Goal: Task Accomplishment & Management: Manage account settings

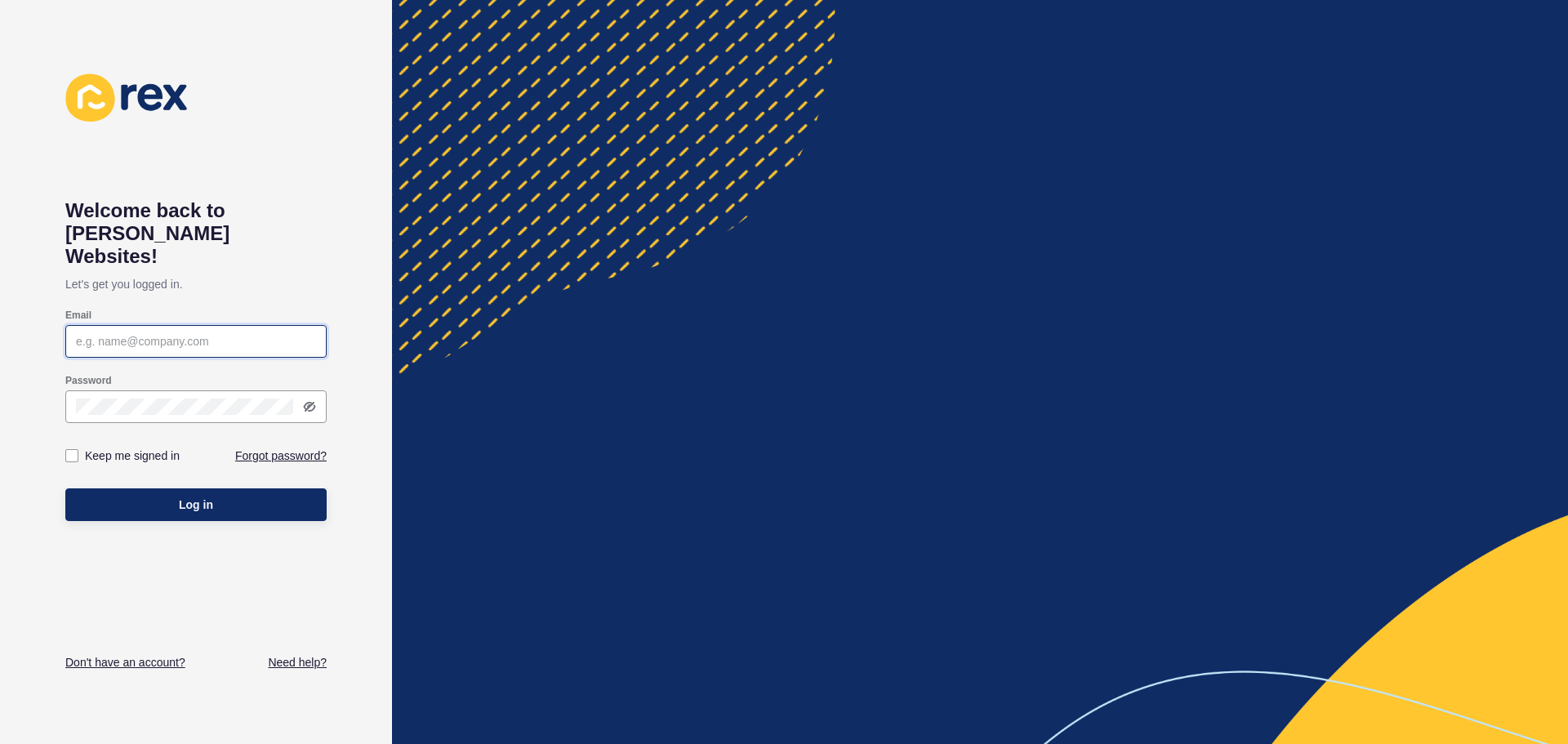
click at [218, 333] on input "Email" at bounding box center [196, 341] width 240 height 16
click at [179, 333] on input "Email" at bounding box center [196, 341] width 240 height 16
click at [152, 333] on input "Email" at bounding box center [196, 341] width 240 height 16
click at [143, 333] on input "Email" at bounding box center [196, 341] width 240 height 16
type input "[PERSON_NAME][EMAIL_ADDRESS][DOMAIN_NAME]"
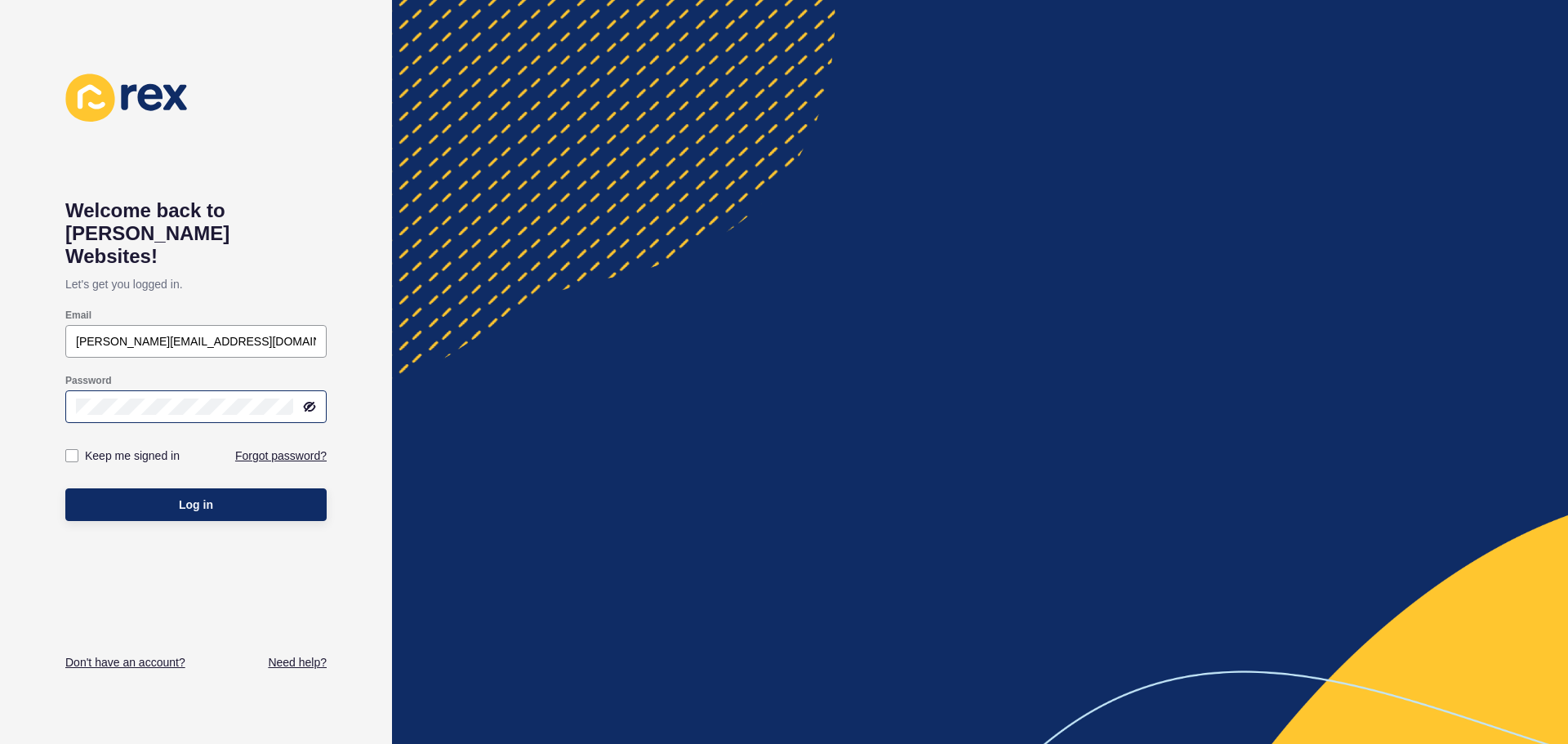
click at [321, 390] on div at bounding box center [196, 407] width 261 height 32
click at [312, 401] on icon at bounding box center [309, 407] width 13 height 13
click at [235, 488] on button "Log in" at bounding box center [196, 505] width 261 height 32
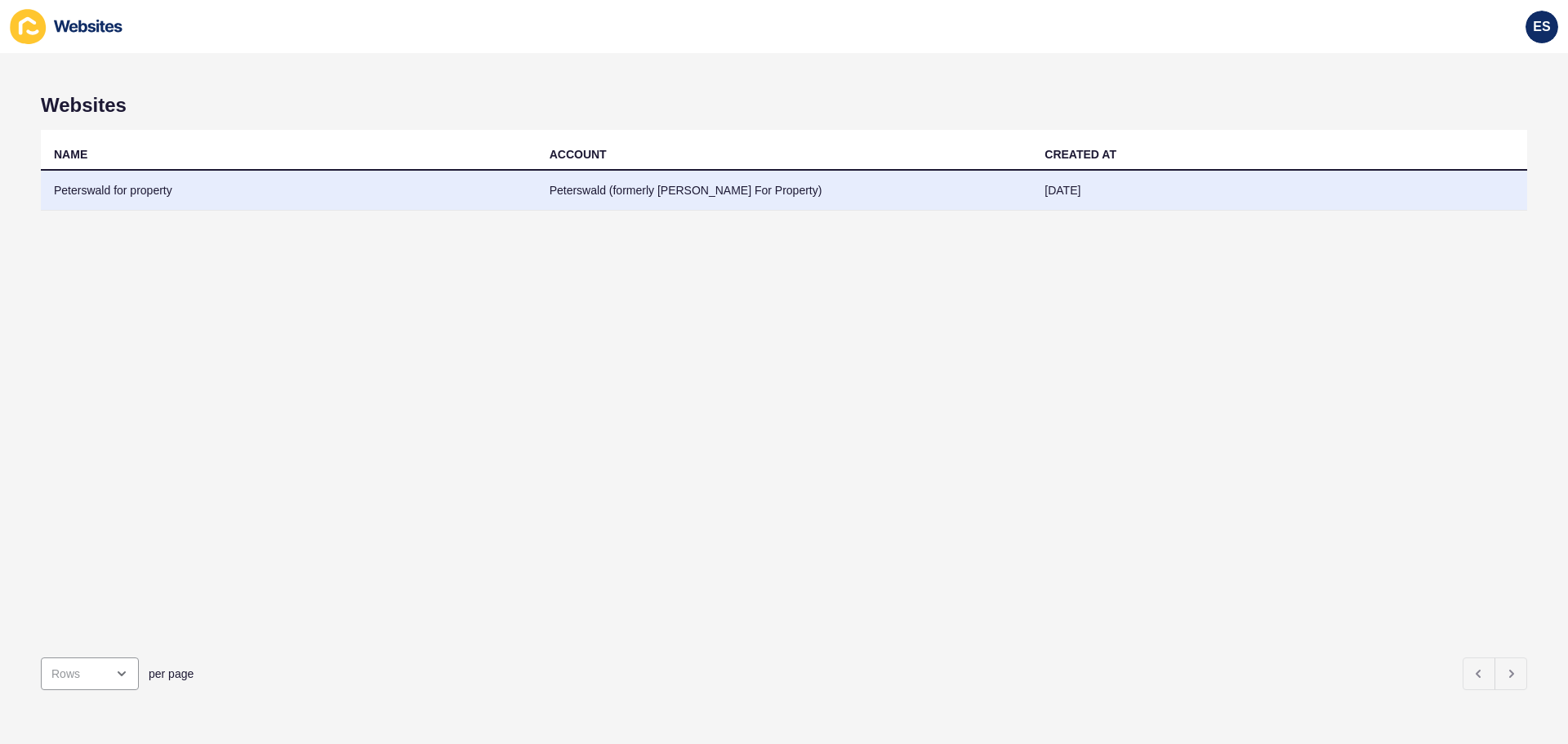
click at [94, 188] on td "Peterswald for property" at bounding box center [289, 190] width 496 height 40
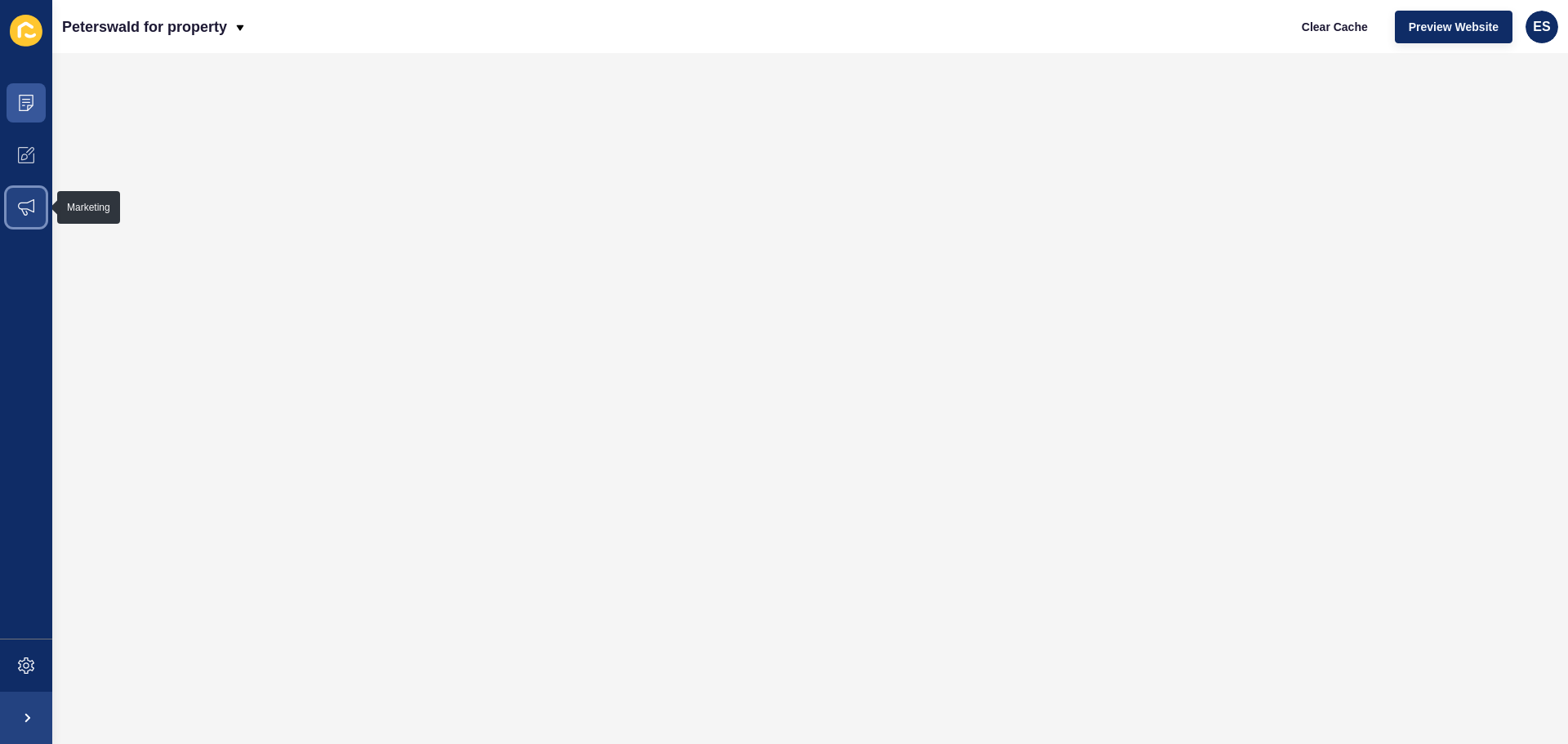
click at [29, 208] on icon at bounding box center [26, 207] width 16 height 16
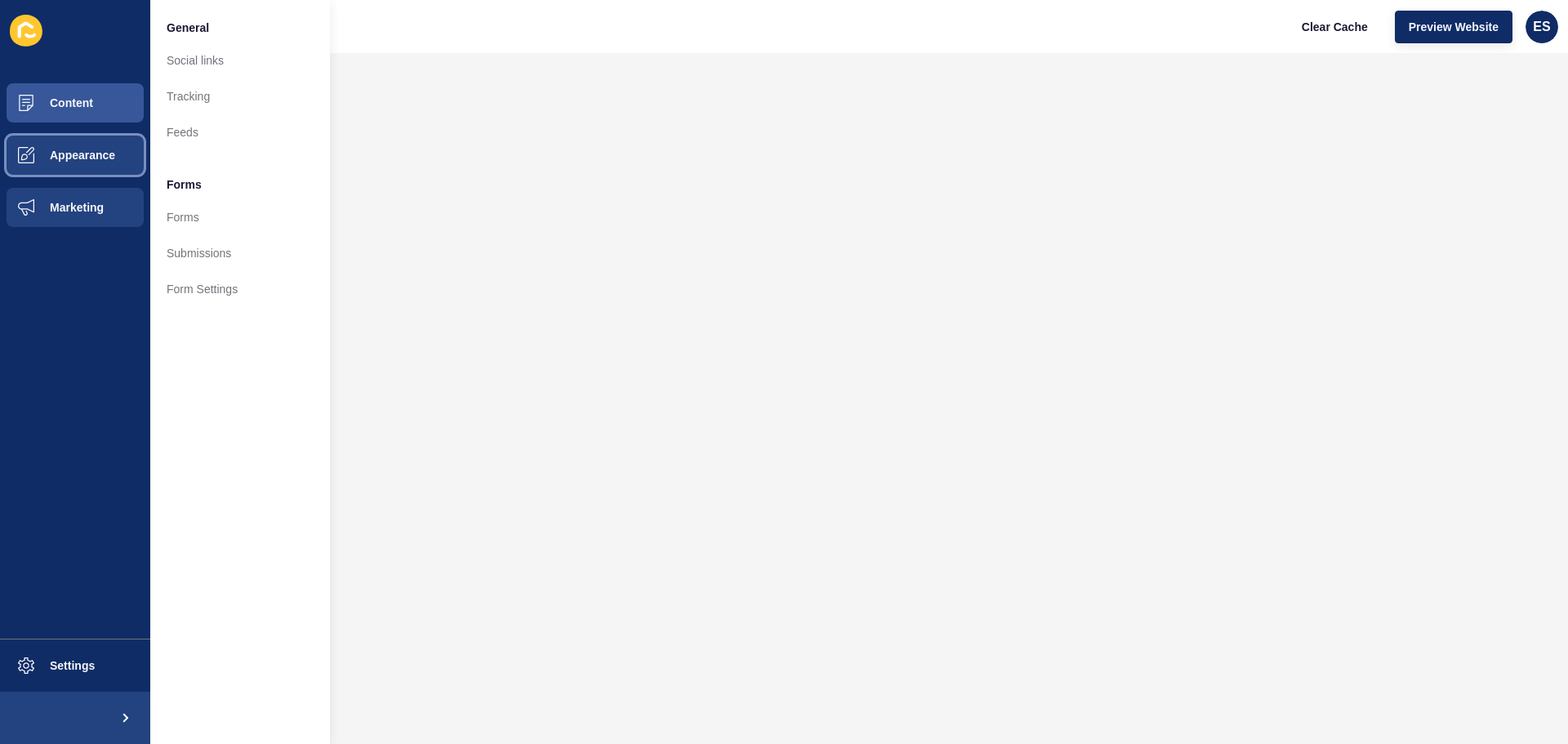
click at [48, 156] on span "Appearance" at bounding box center [56, 154] width 118 height 13
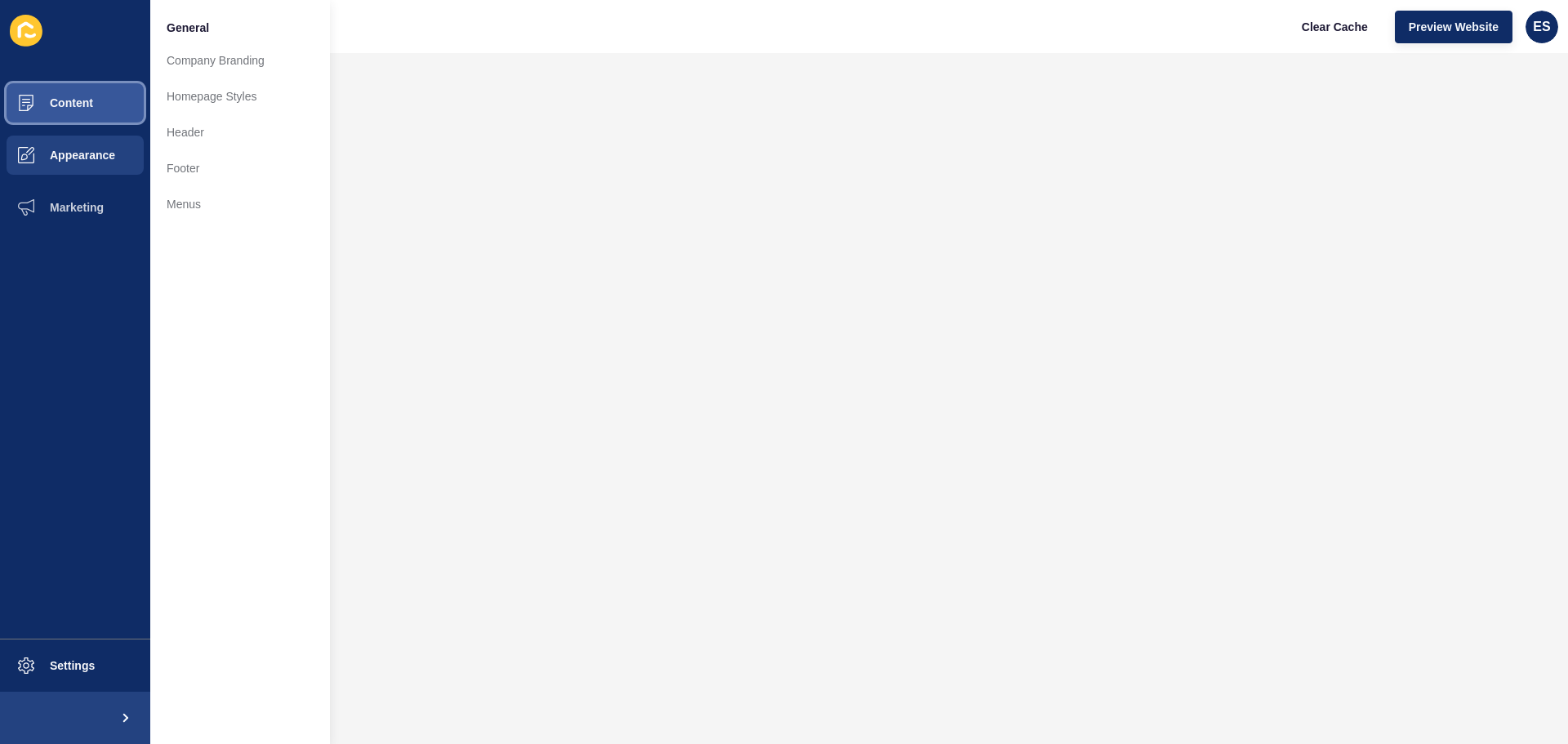
click at [62, 103] on span "Content" at bounding box center [45, 102] width 95 height 13
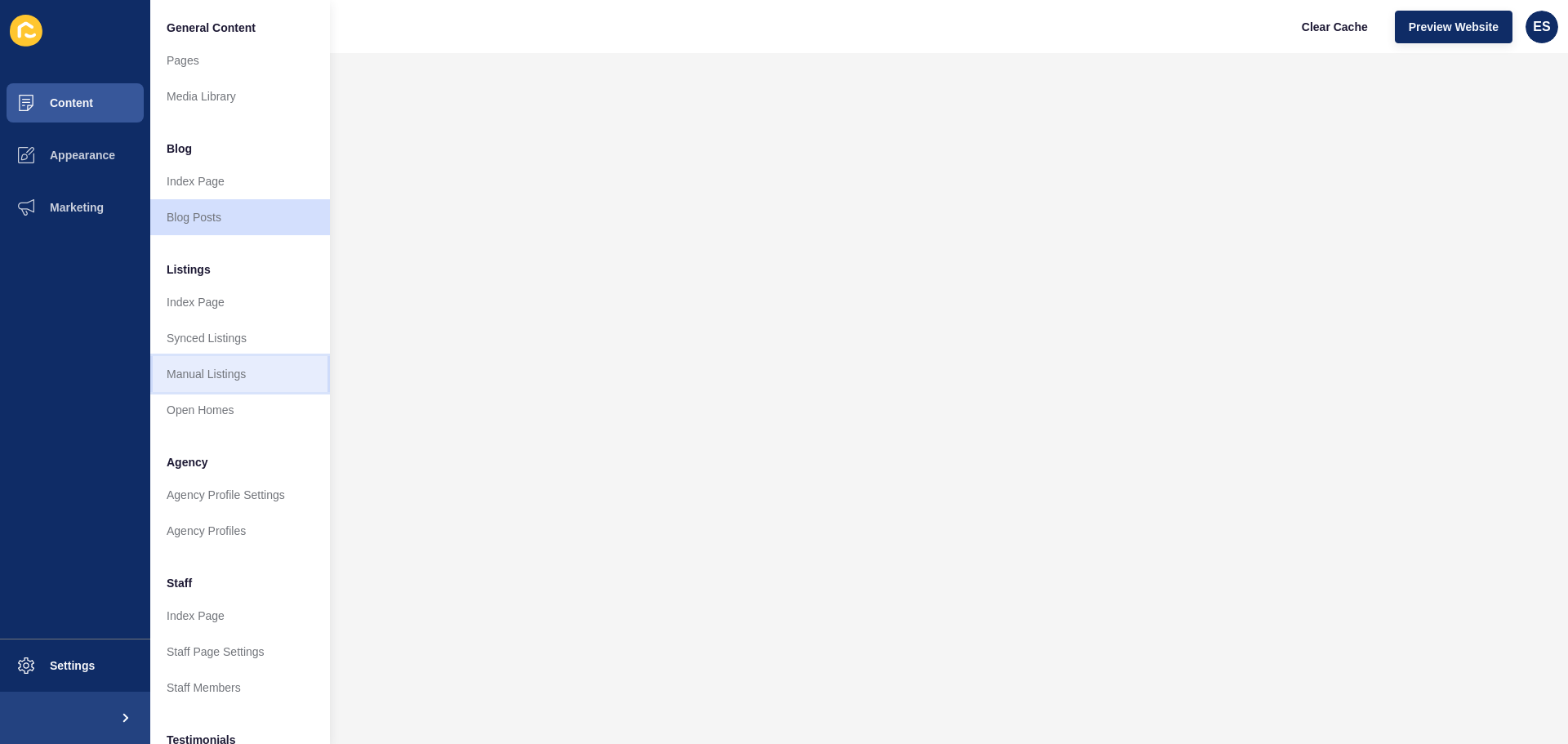
click at [219, 372] on link "Manual Listings" at bounding box center [239, 374] width 180 height 36
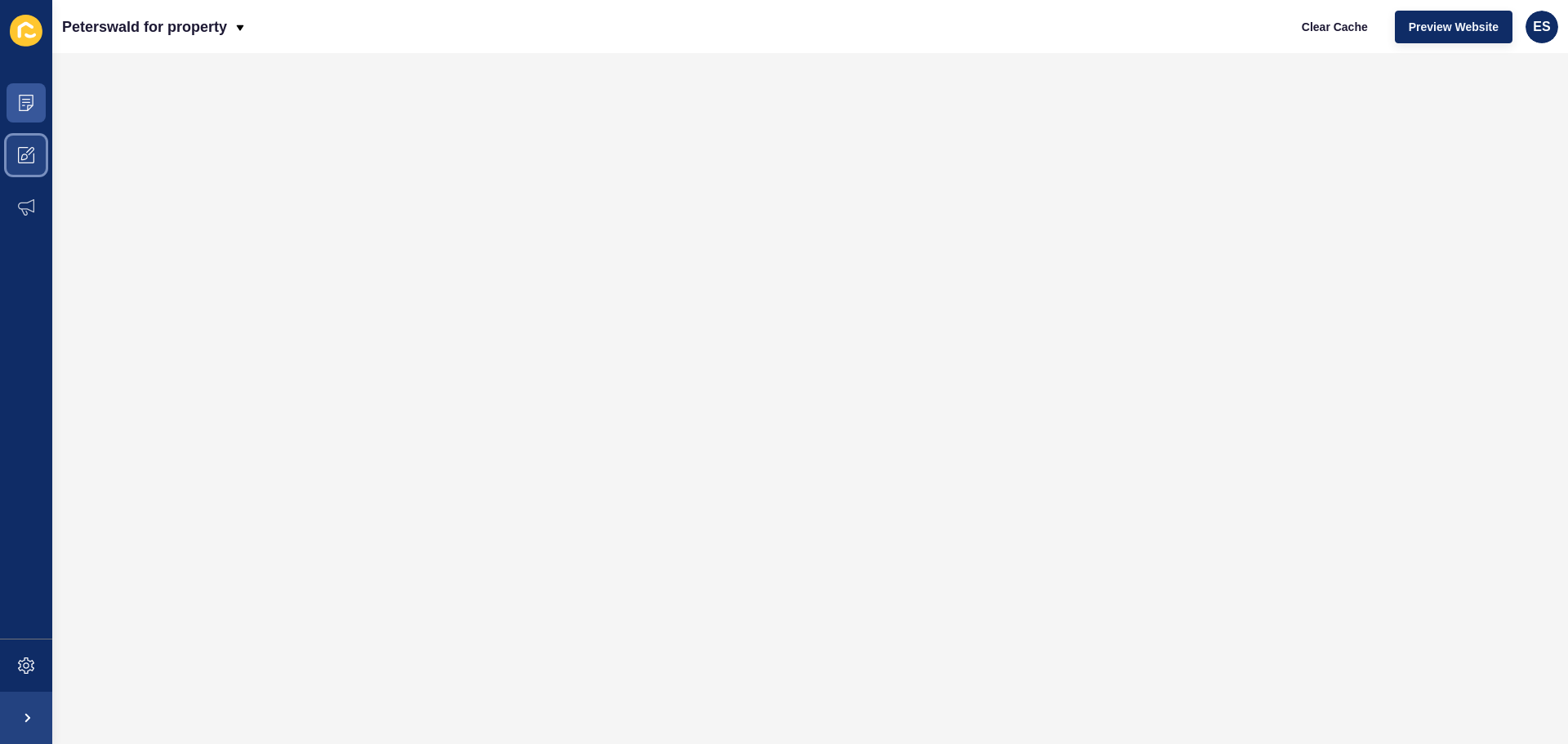
click at [33, 149] on icon at bounding box center [31, 152] width 9 height 9
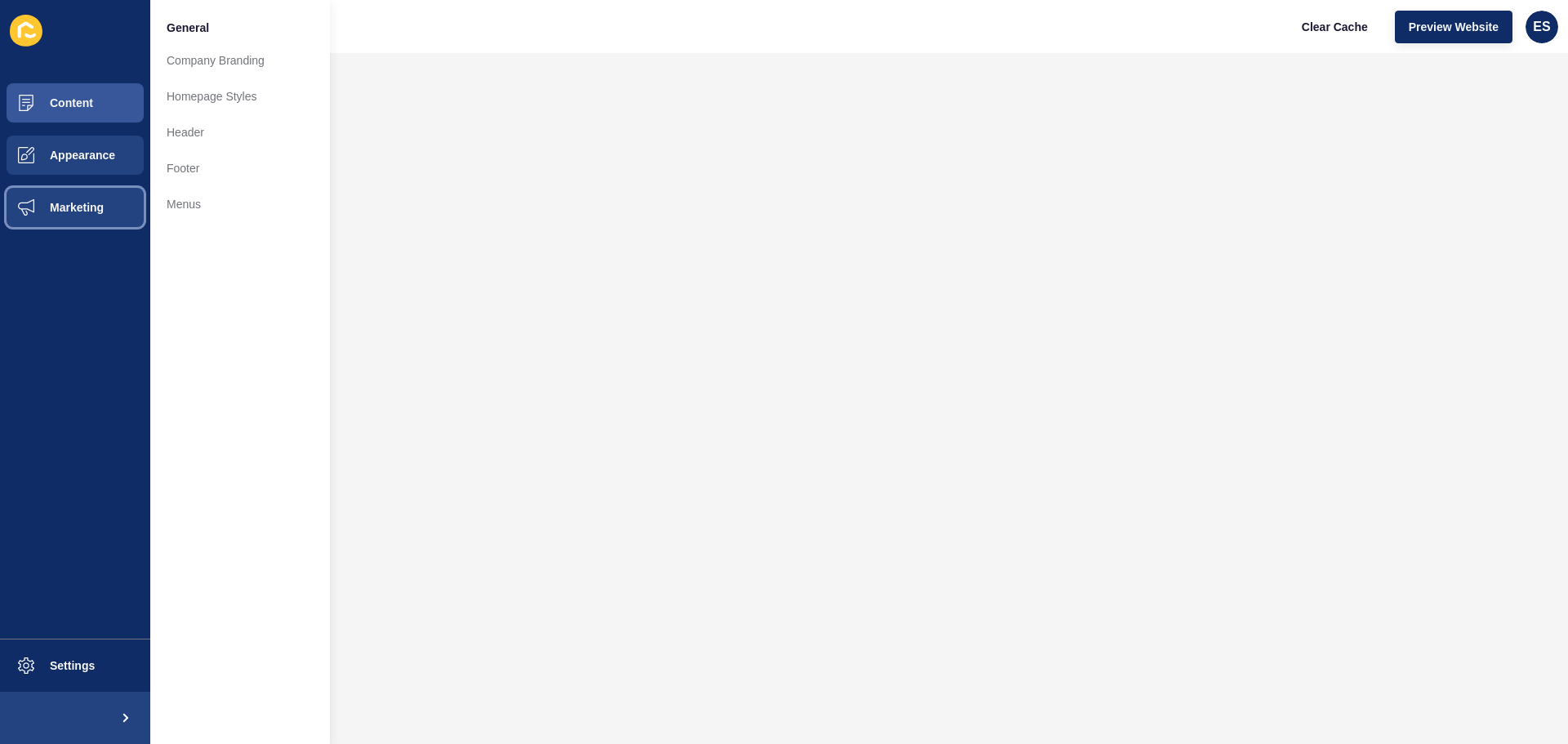
click at [60, 197] on button "Marketing" at bounding box center [75, 207] width 150 height 52
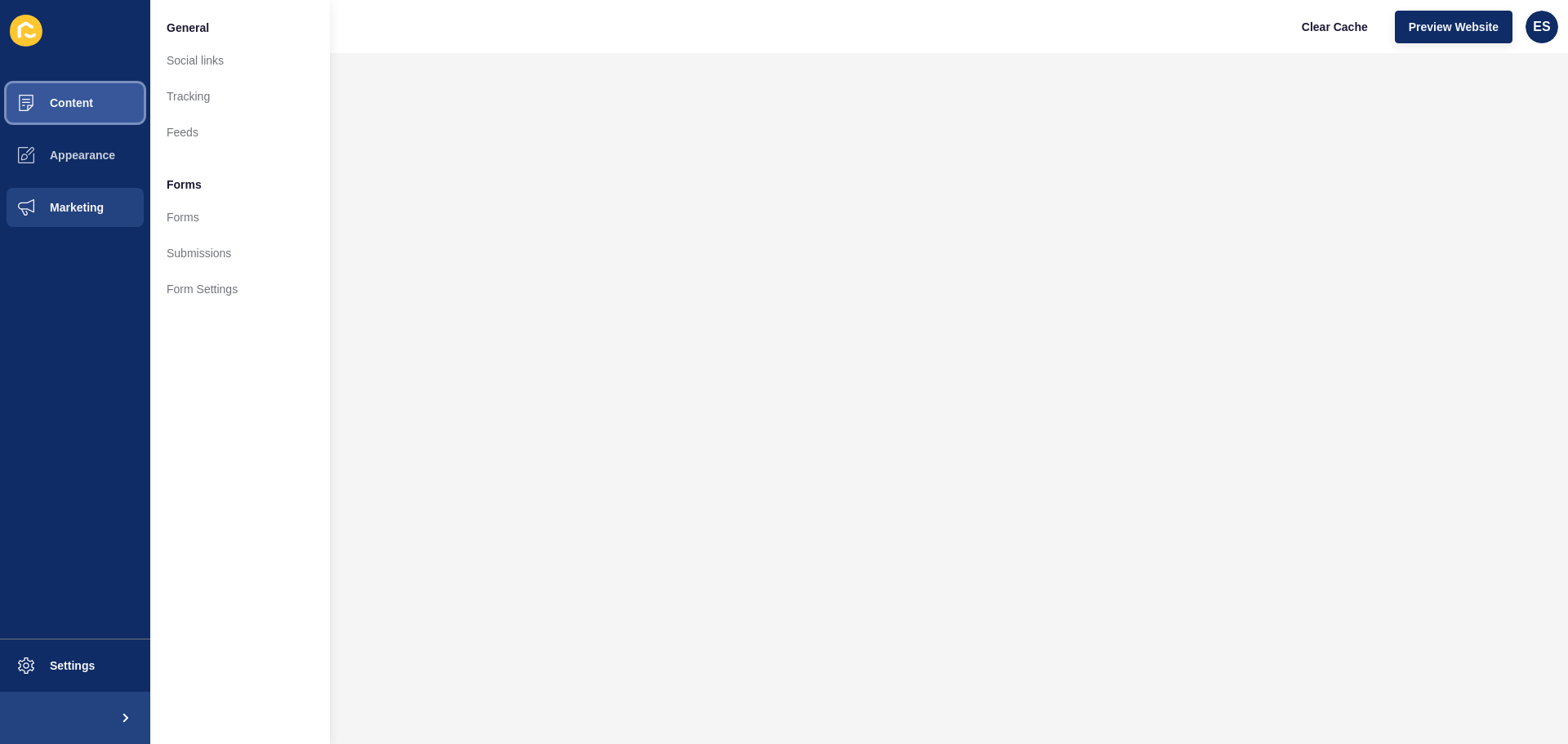
click at [78, 99] on span "Content" at bounding box center [45, 102] width 95 height 13
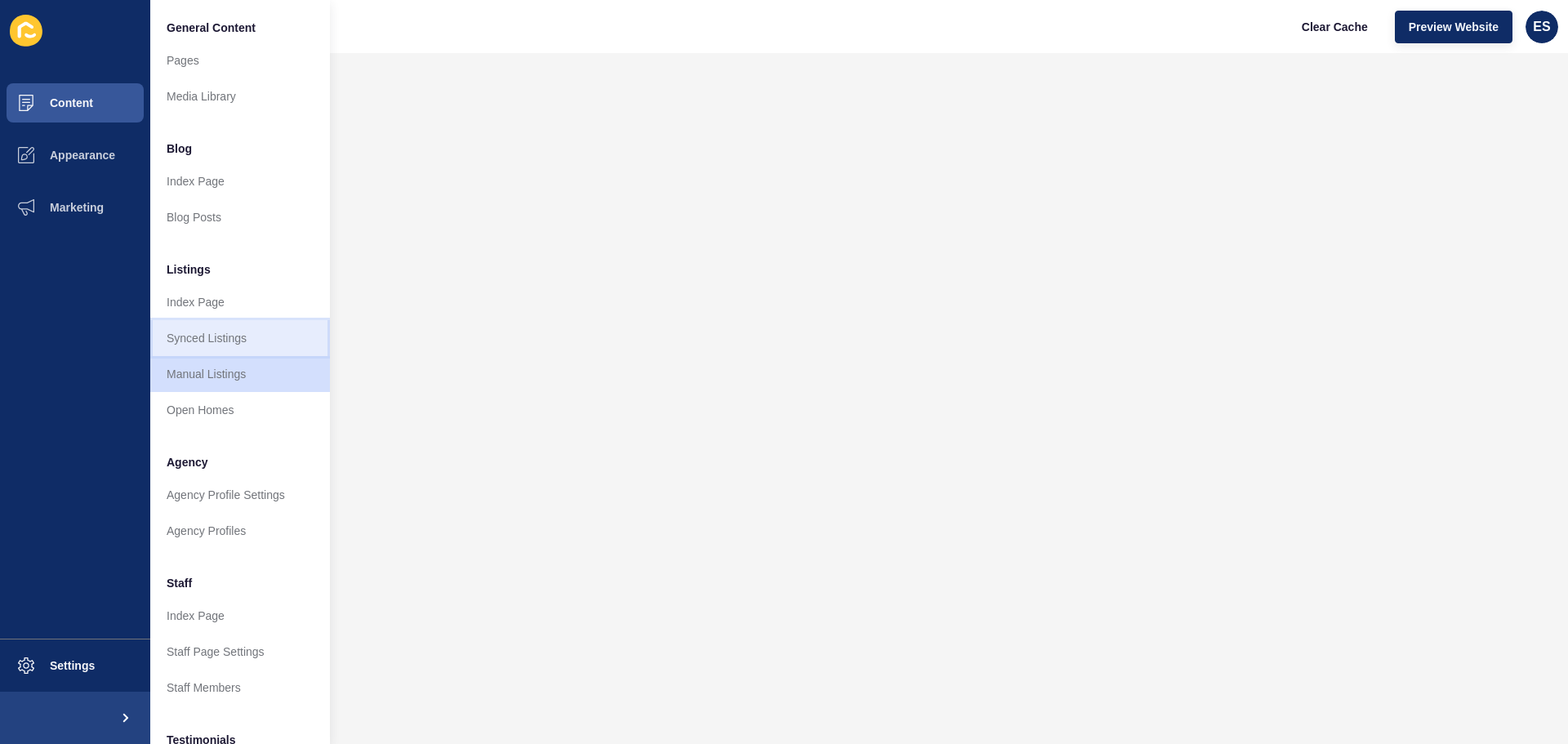
click at [223, 347] on link "Synced Listings" at bounding box center [239, 338] width 180 height 36
